Goal: Task Accomplishment & Management: Manage account settings

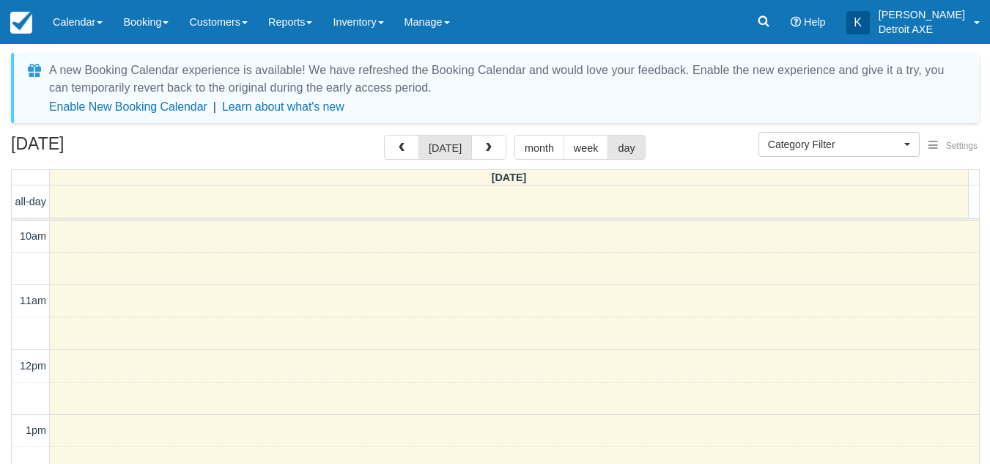
select select
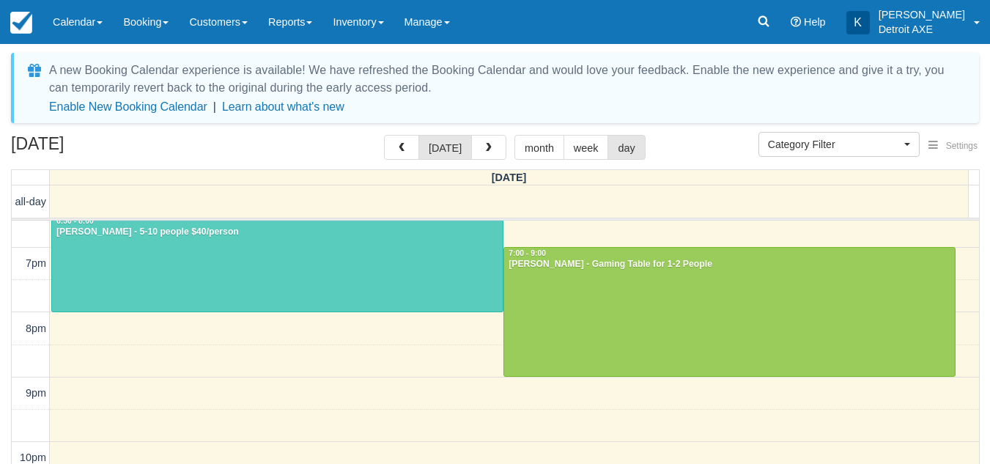
scroll to position [515, 0]
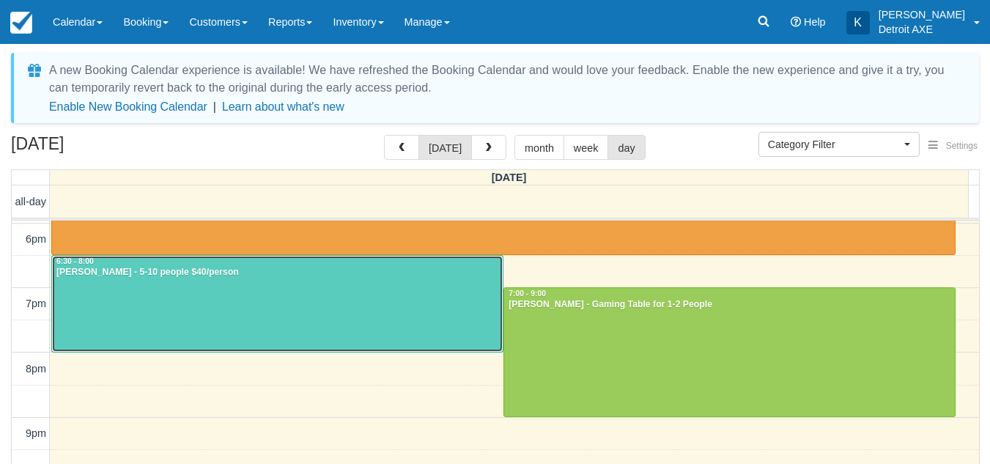
click at [254, 276] on div "Rhonda Nagle - 5-10 people $40/person" at bounding box center [277, 273] width 443 height 12
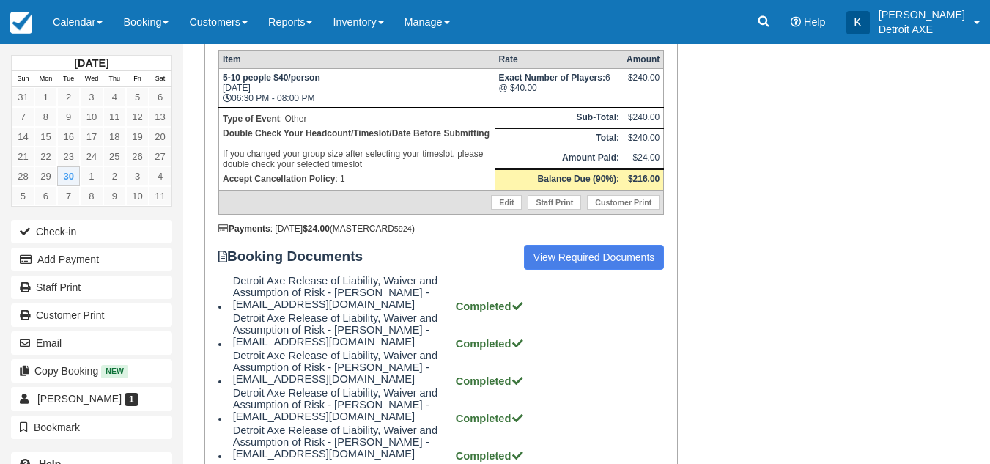
scroll to position [356, 0]
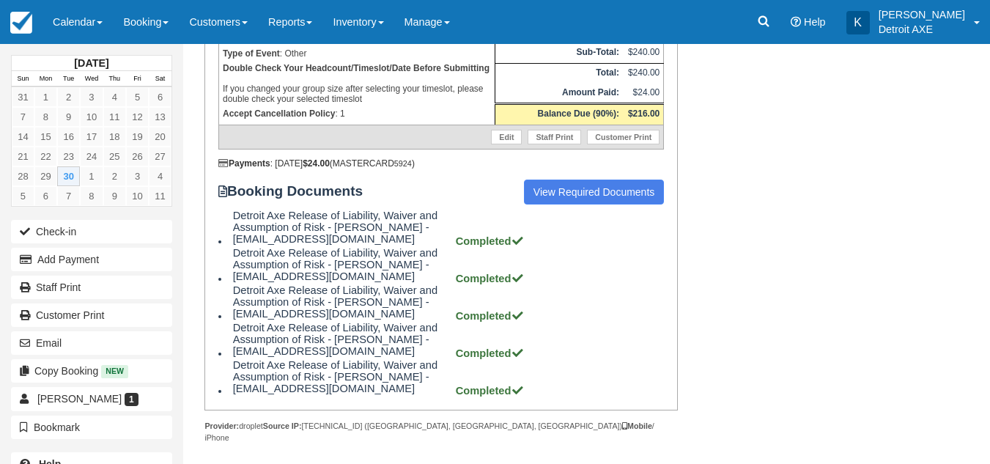
click at [751, 172] on div "Booking Invoice: Detroit Axe, The Corner & Darts Detroit Deposit   Pending Rese…" at bounding box center [554, 126] width 742 height 697
click at [376, 31] on link "Inventory" at bounding box center [357, 22] width 71 height 44
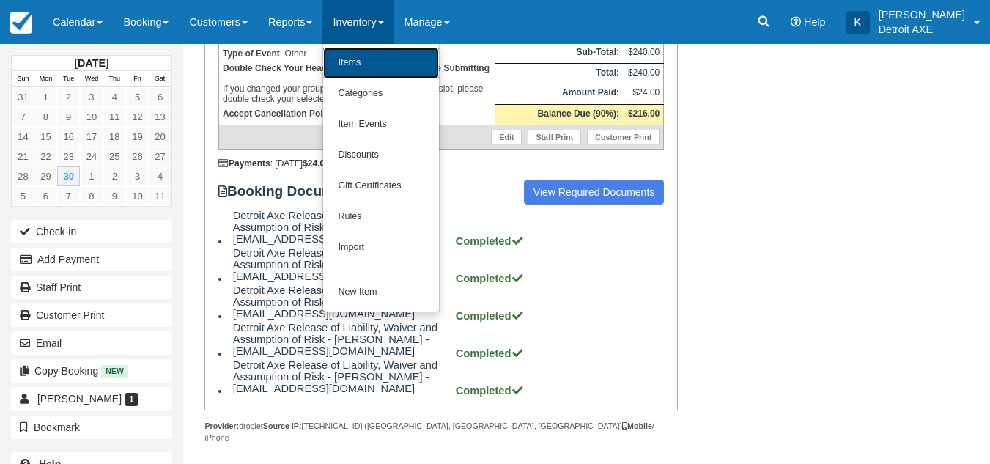
click at [376, 58] on link "Items" at bounding box center [381, 63] width 116 height 31
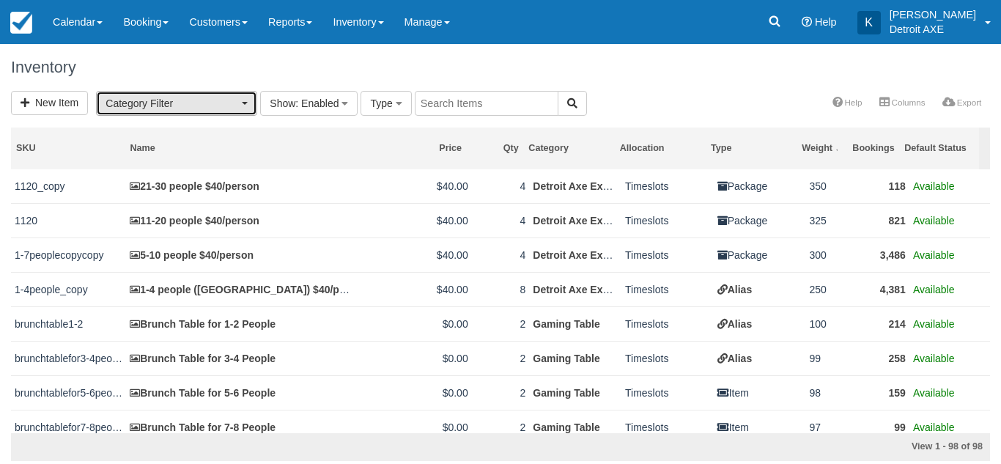
click at [193, 97] on span "Category Filter" at bounding box center [172, 103] width 133 height 15
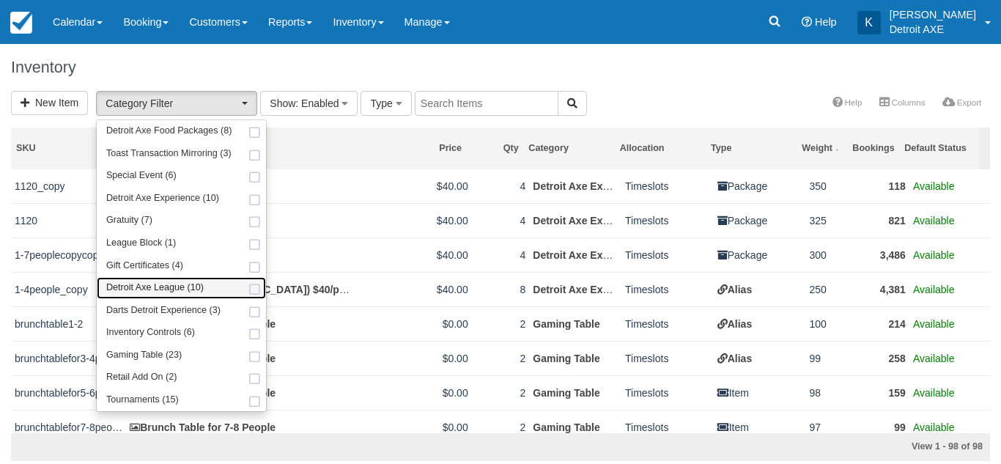
click at [166, 285] on span "Detroit Axe League (10)" at bounding box center [154, 287] width 97 height 13
select select "3"
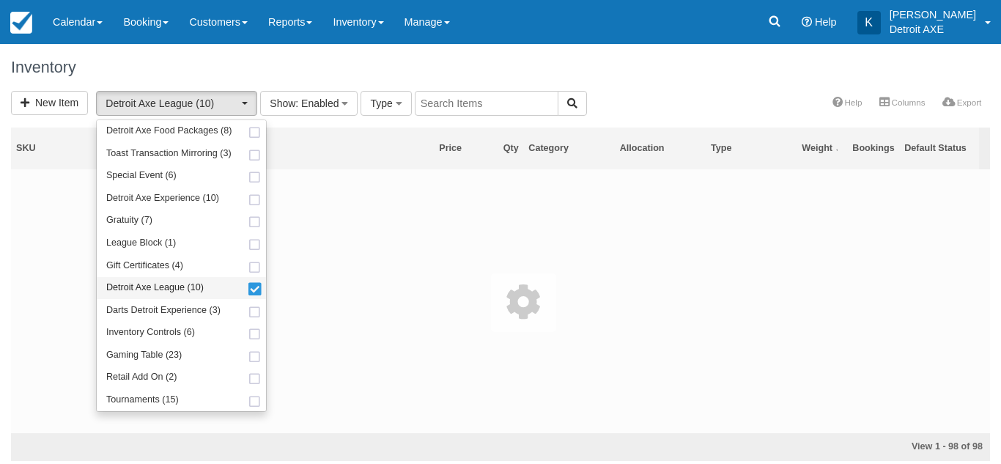
scroll to position [80, 0]
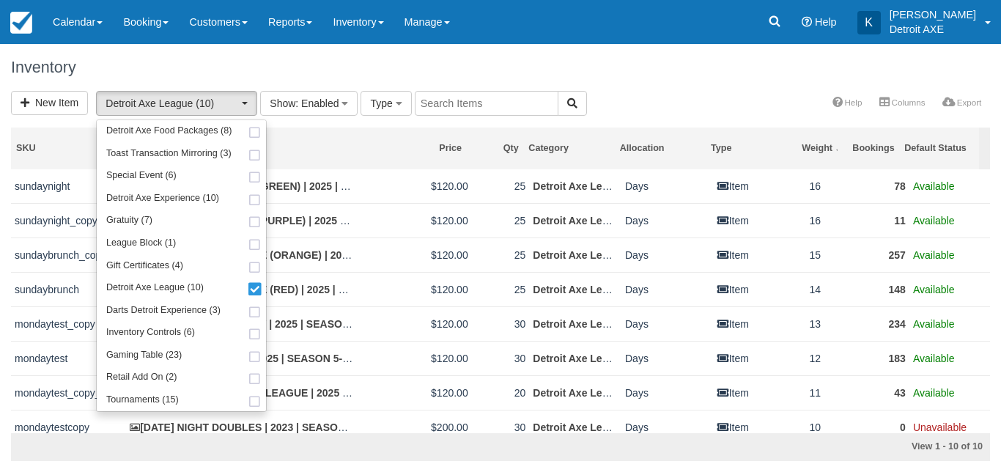
click at [620, 79] on div "Inventory" at bounding box center [500, 67] width 1001 height 47
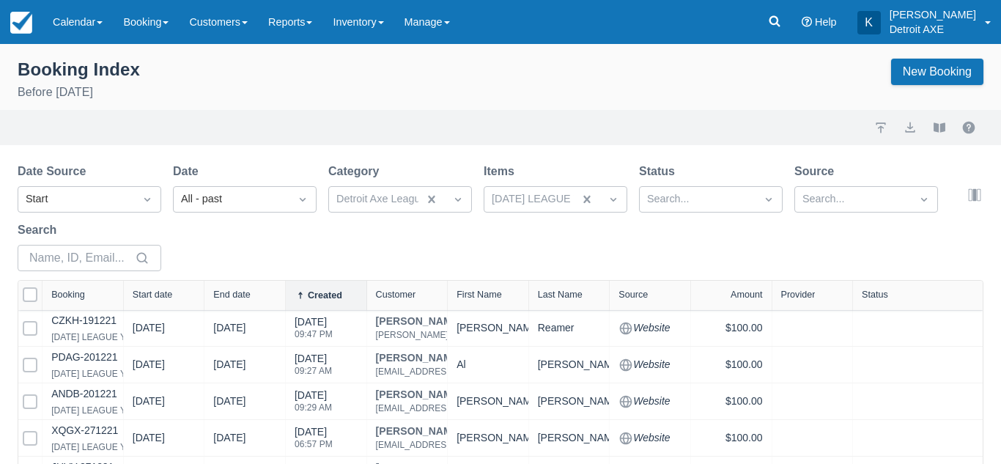
select select "25"
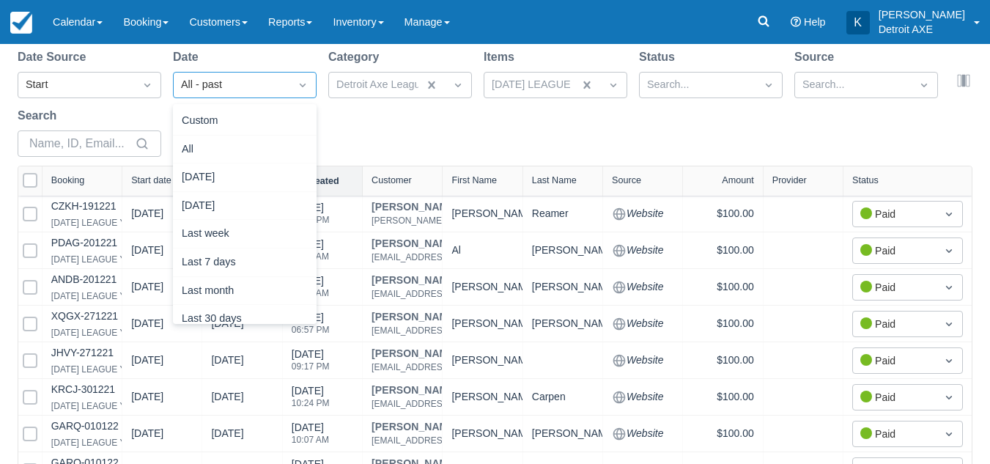
scroll to position [47, 0]
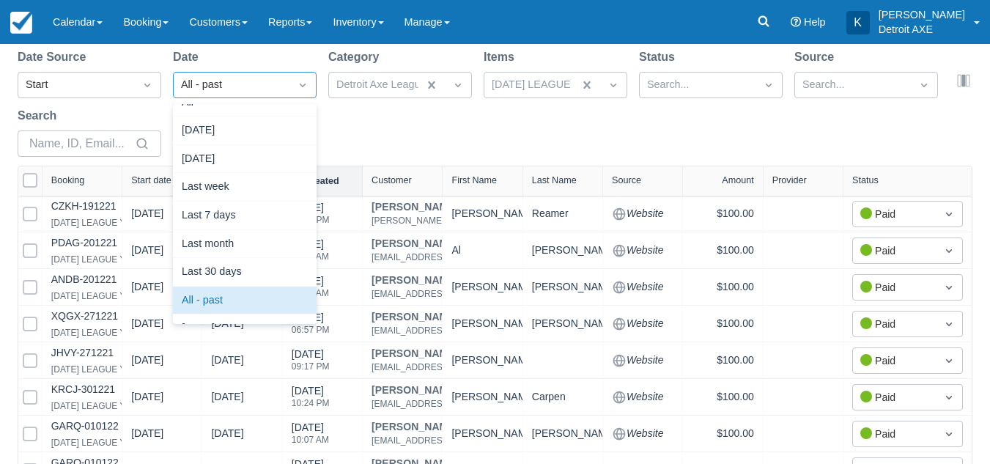
click at [240, 82] on div "All - past" at bounding box center [231, 85] width 101 height 16
click at [231, 259] on div "Last 30 days" at bounding box center [245, 272] width 144 height 29
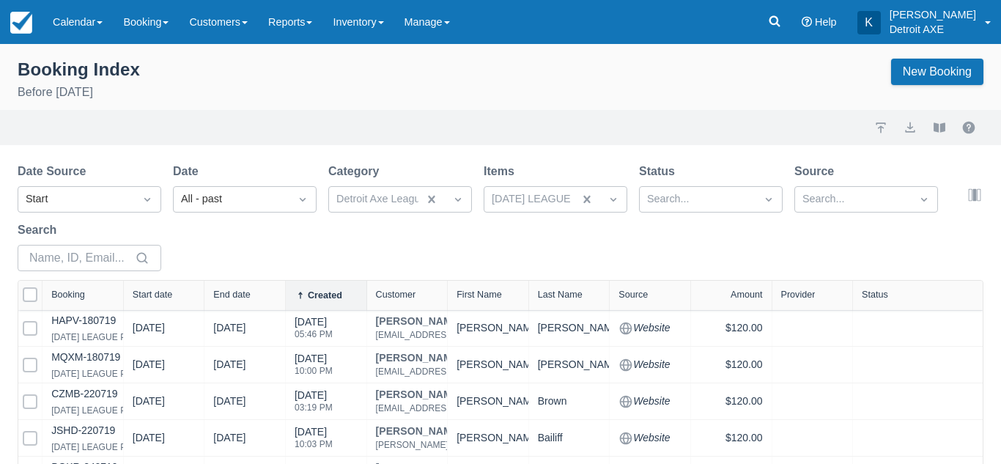
select select "25"
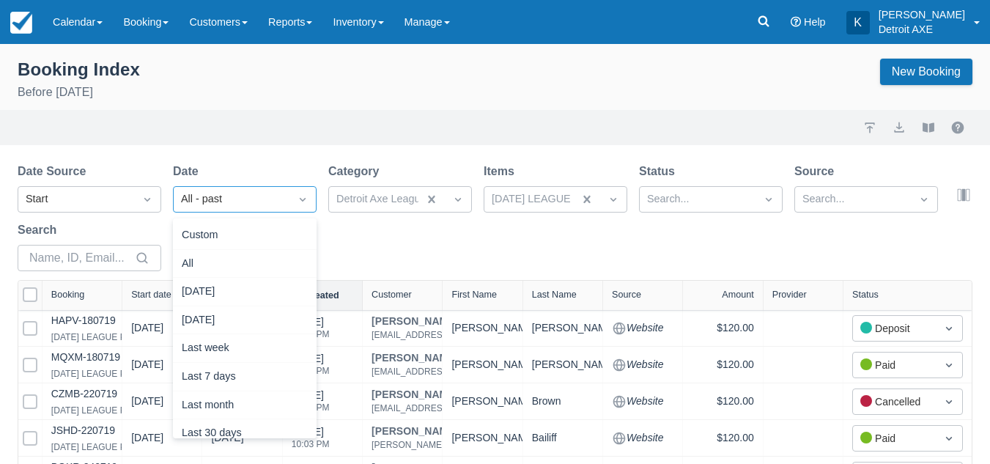
click at [268, 194] on div "All - past" at bounding box center [231, 199] width 101 height 16
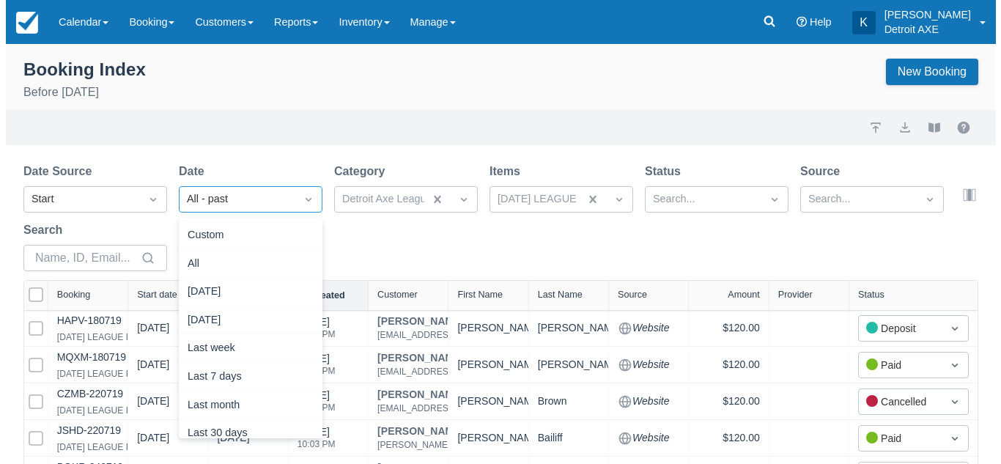
scroll to position [47, 0]
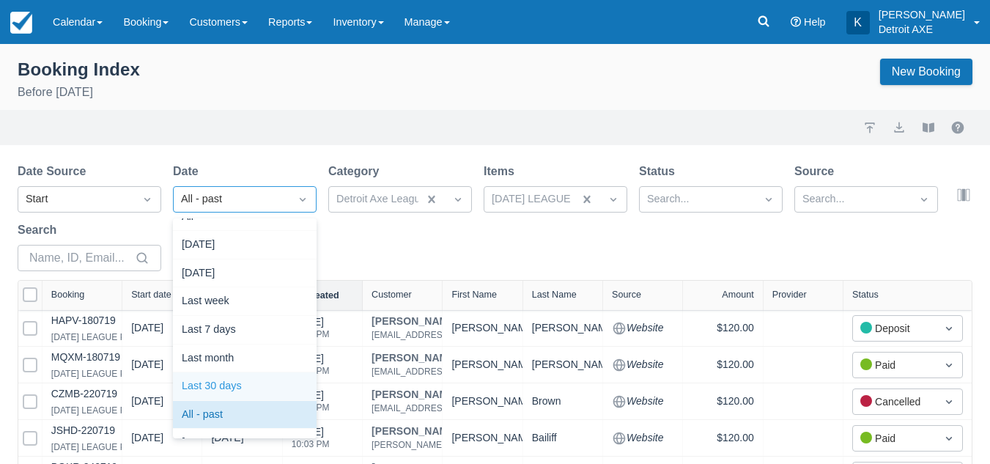
click at [245, 385] on div "Last 30 days" at bounding box center [245, 386] width 144 height 29
